Goal: Entertainment & Leisure: Browse casually

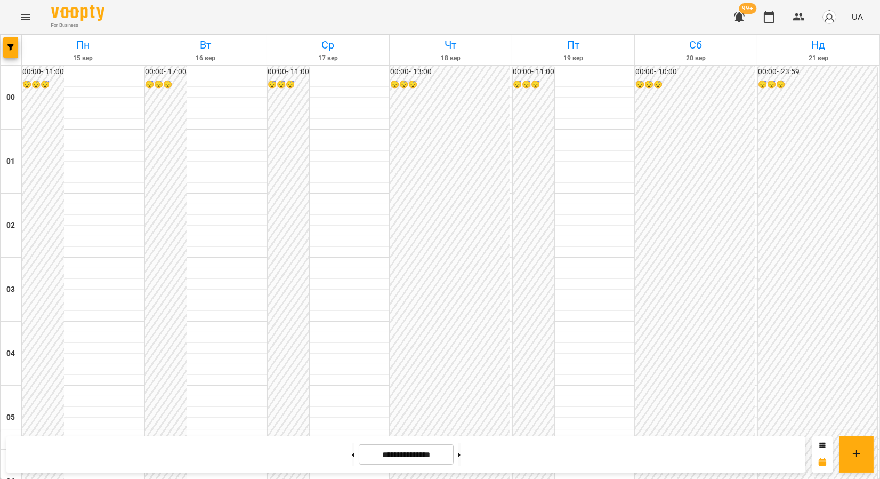
scroll to position [770, 0]
click at [32, 18] on button "Menu" at bounding box center [26, 17] width 26 height 26
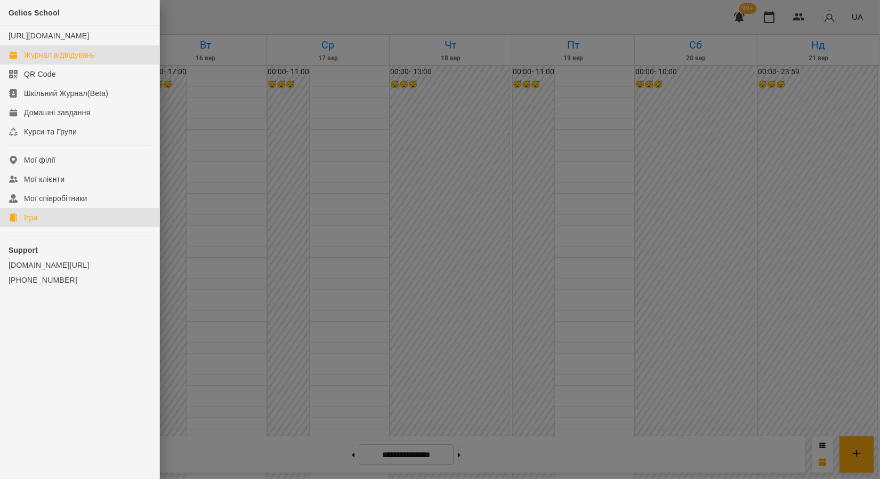
click at [36, 222] on link "Ігри" at bounding box center [79, 217] width 159 height 19
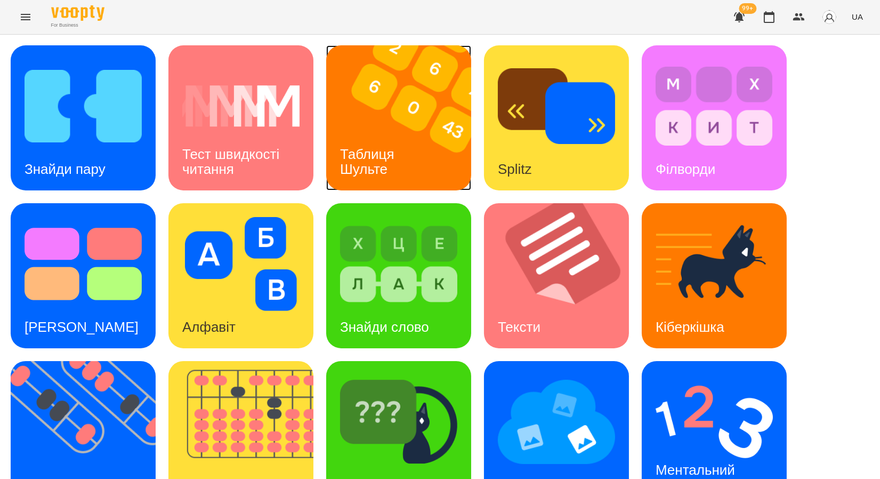
click at [379, 107] on img at bounding box center [405, 117] width 158 height 145
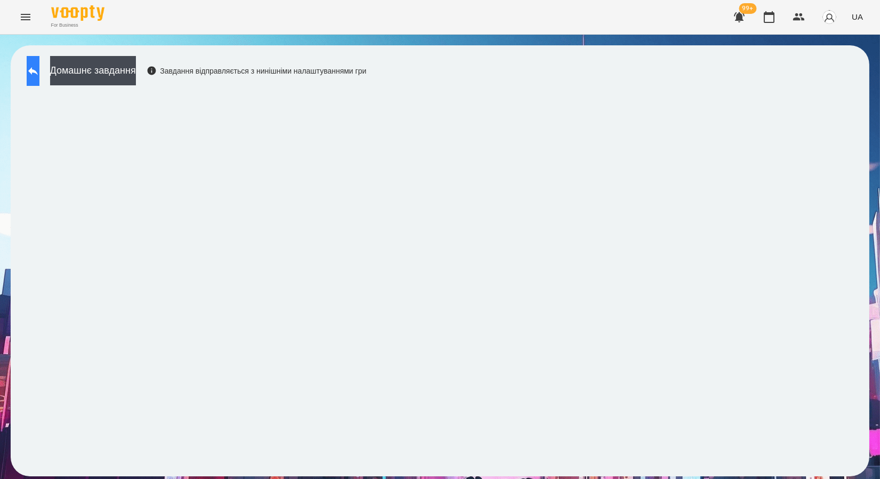
click at [33, 77] on button at bounding box center [33, 71] width 13 height 30
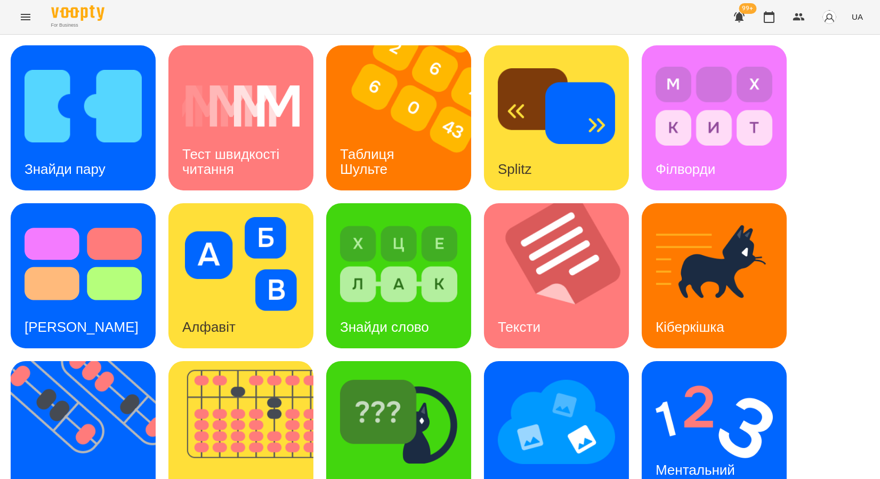
scroll to position [196, 0]
click at [101, 464] on div "Флешкарти" at bounding box center [61, 485] width 100 height 42
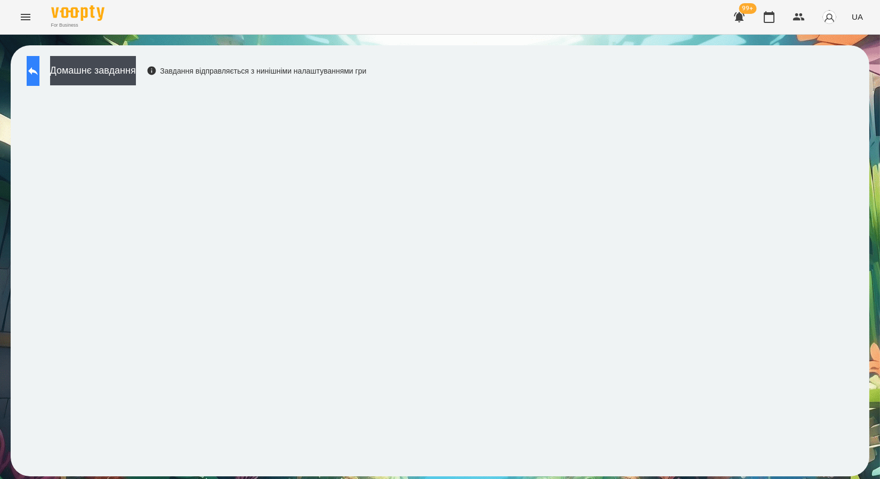
click at [39, 68] on icon at bounding box center [33, 70] width 13 height 13
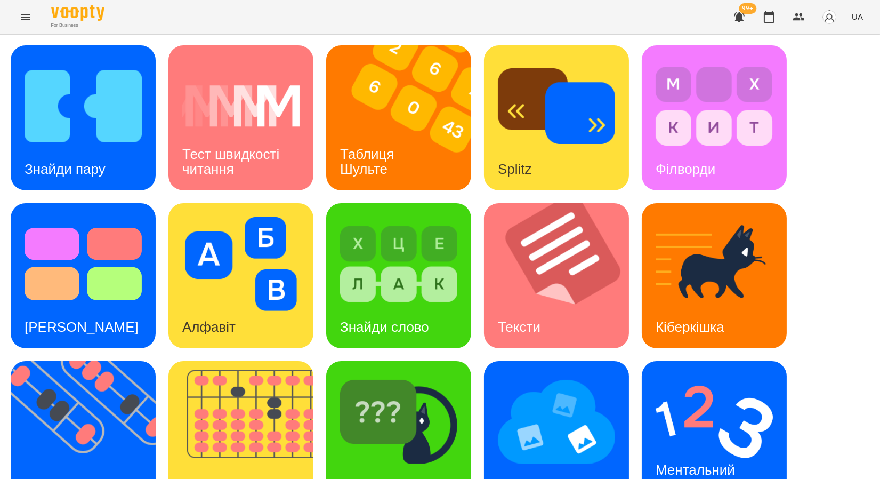
scroll to position [196, 0]
